Goal: Task Accomplishment & Management: Use online tool/utility

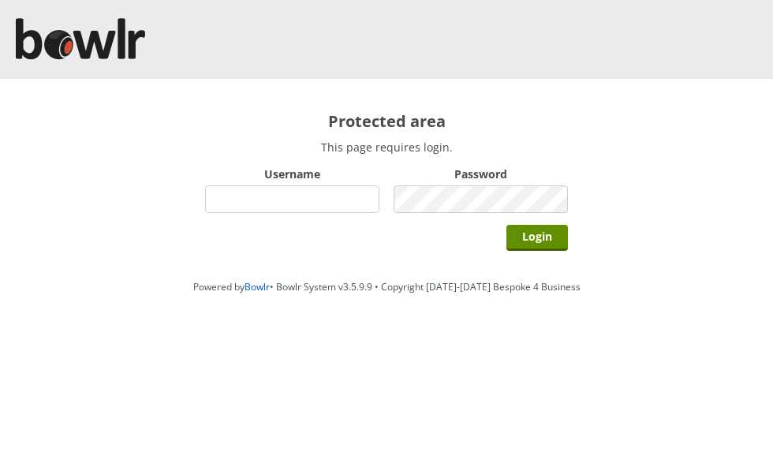
type input "grahamw"
click at [538, 236] on input "Login" at bounding box center [538, 238] width 62 height 26
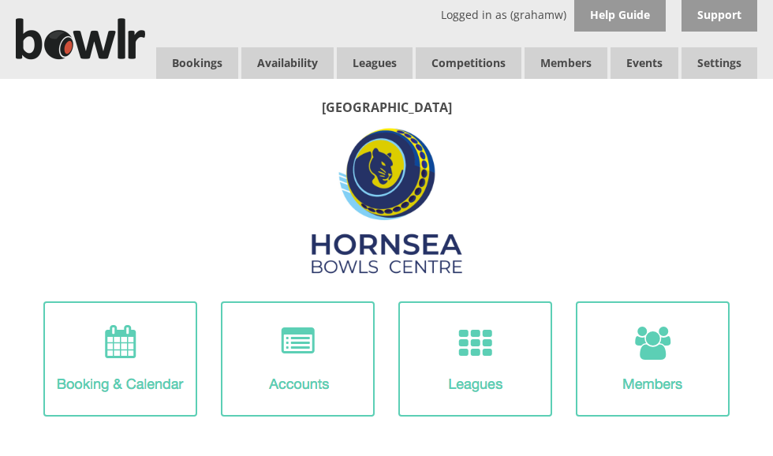
click at [387, 67] on link "Leagues" at bounding box center [375, 63] width 76 height 32
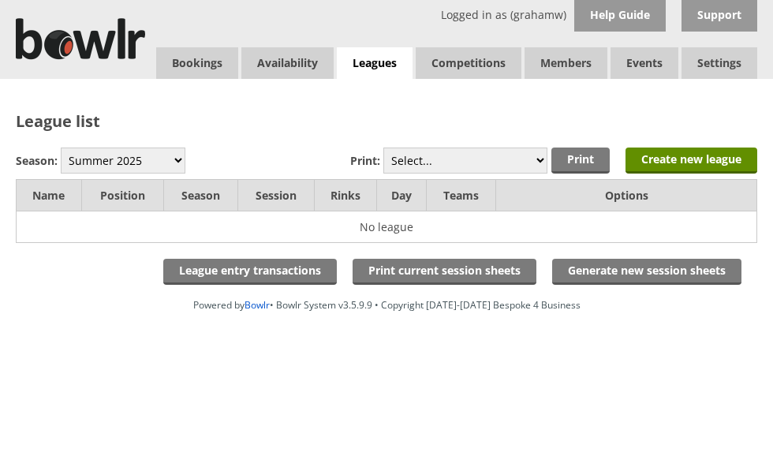
click at [143, 162] on select "Winter 2025-6 Summer 2025 Winter 24-25 Summer 2024 Winter 2023 / 2024 Summer 20…" at bounding box center [123, 161] width 125 height 26
select select "10"
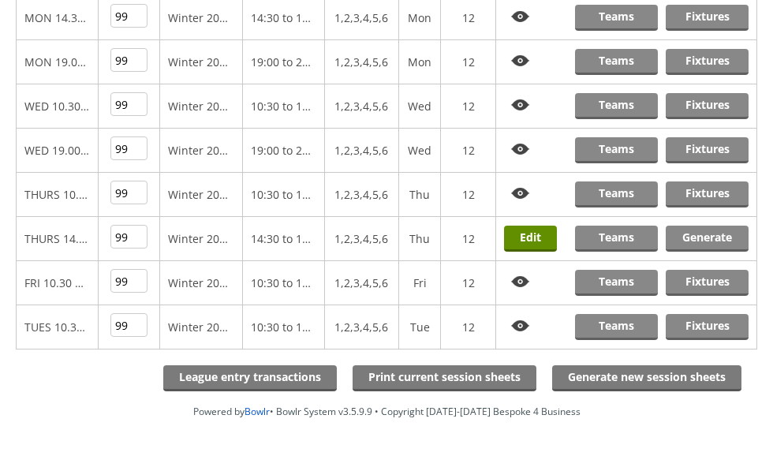
scroll to position [260, 0]
click at [621, 237] on link "Teams" at bounding box center [616, 239] width 83 height 26
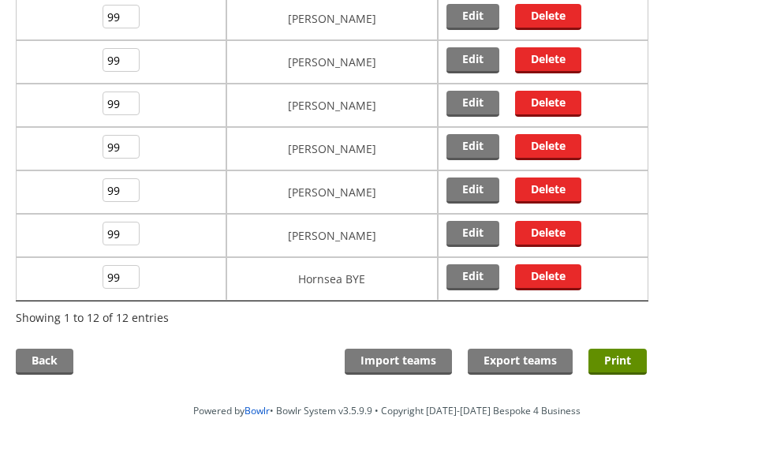
scroll to position [473, 0]
